Goal: Ask a question

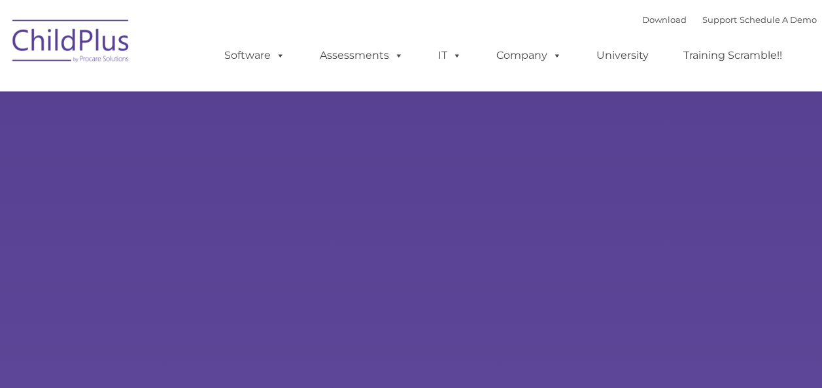
type input ""
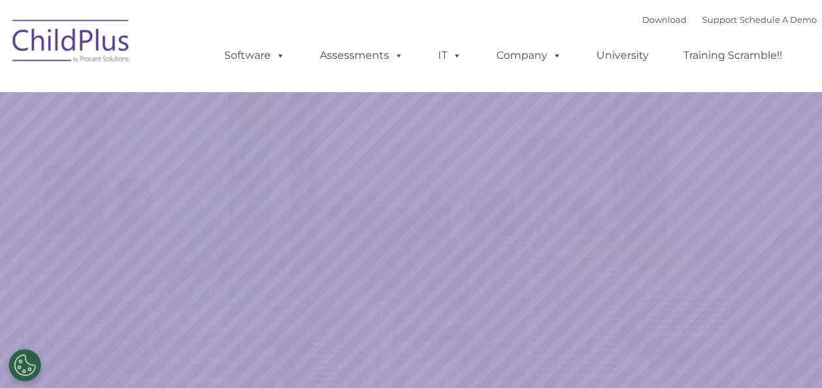
select select "MEDIUM"
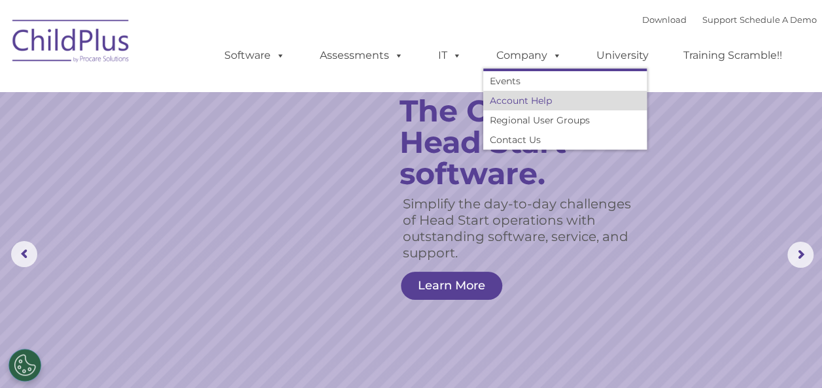
click at [533, 101] on link "Account Help" at bounding box center [564, 101] width 163 height 20
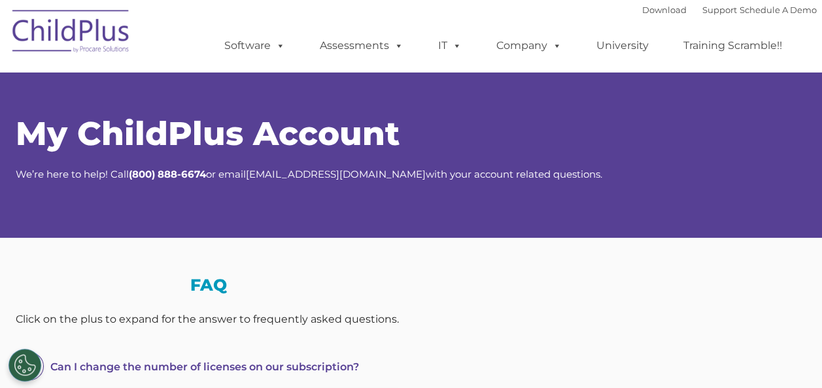
select select "MEDIUM"
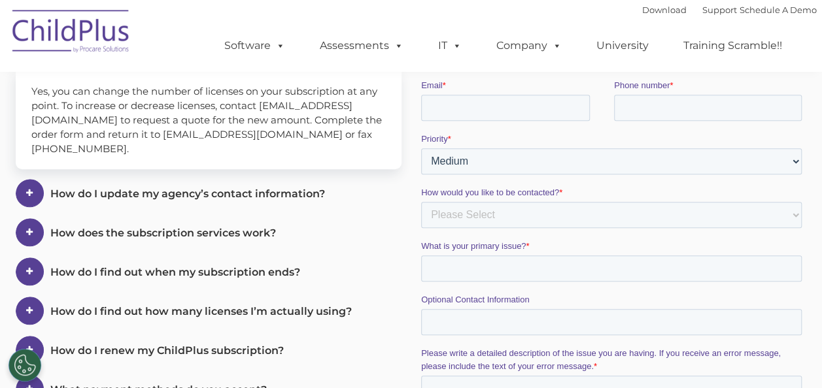
scroll to position [322, 0]
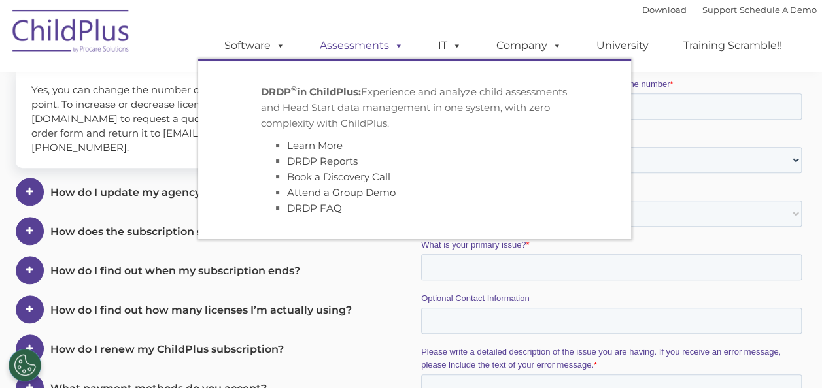
click at [394, 43] on span at bounding box center [396, 45] width 14 height 12
